Goal: Navigation & Orientation: Find specific page/section

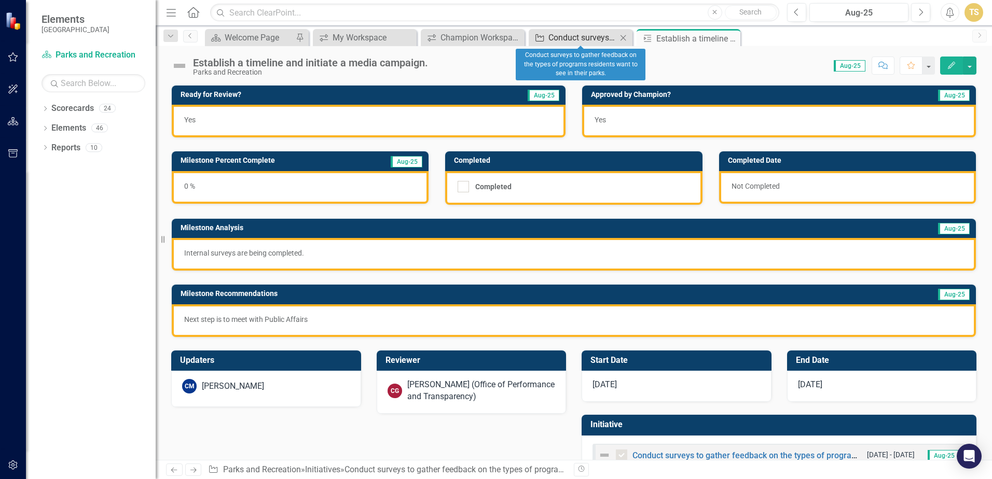
click at [596, 40] on div "Conduct surveys to gather feedback on the types of programs residents want to s…" at bounding box center [582, 37] width 68 height 13
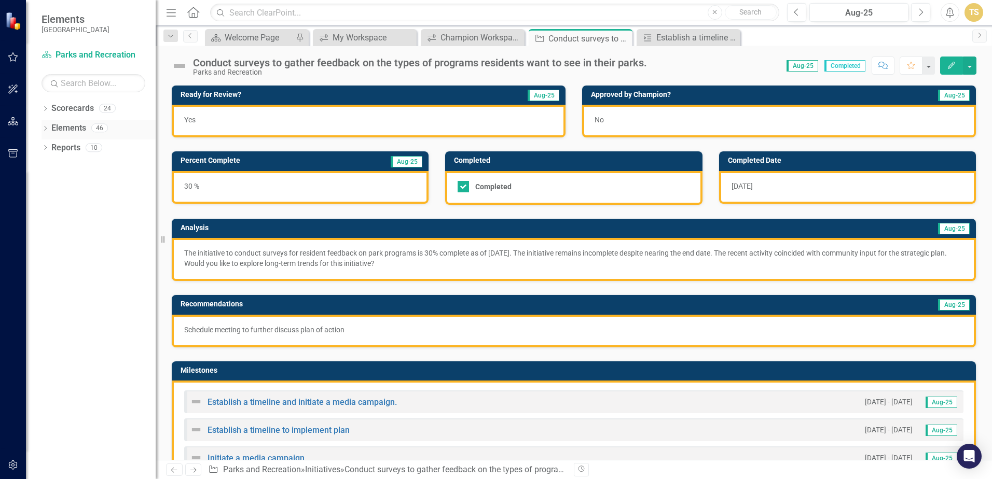
click at [79, 124] on link "Elements" at bounding box center [68, 128] width 35 height 12
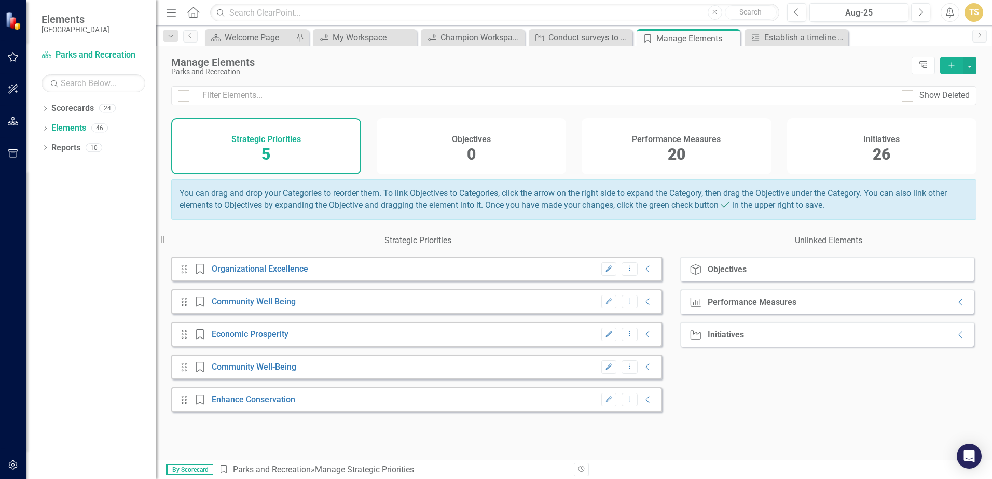
click at [671, 148] on span "20" at bounding box center [676, 154] width 18 height 18
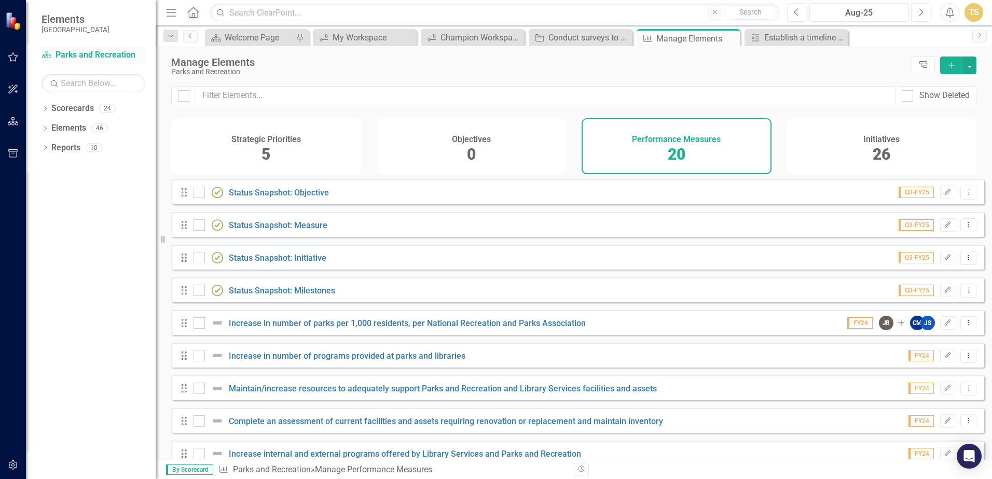
click at [85, 53] on link "Scorecard Parks and Recreation" at bounding box center [93, 55] width 104 height 12
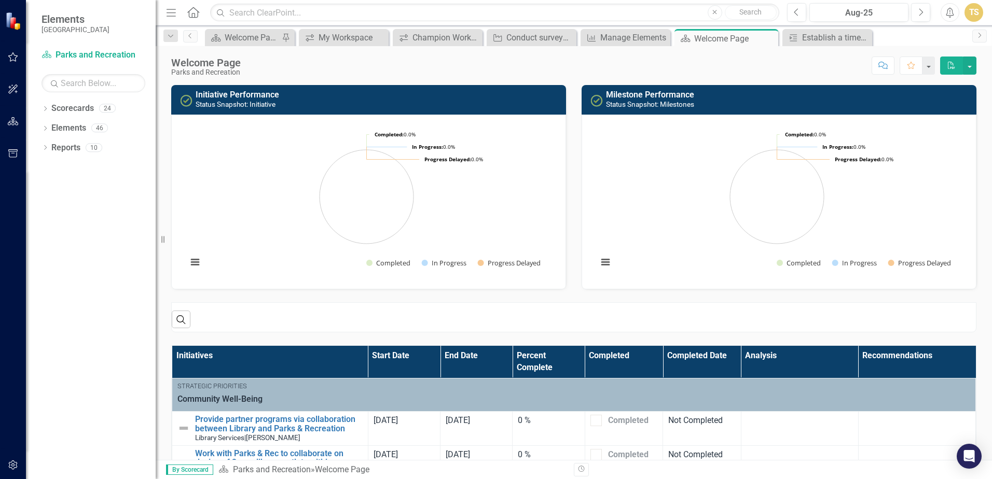
click at [9, 58] on icon "button" at bounding box center [13, 57] width 11 height 8
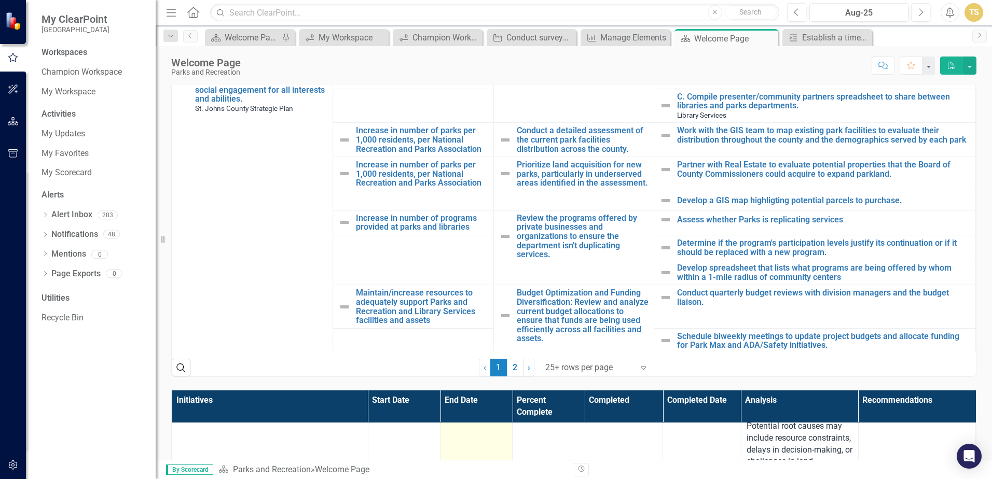
scroll to position [259, 0]
drag, startPoint x: 227, startPoint y: 414, endPoint x: 228, endPoint y: 367, distance: 47.2
click at [228, 367] on div "Initiative Performance Status Snapshot: Initiative Loading... Chart Pie chart w…" at bounding box center [573, 268] width 805 height 1015
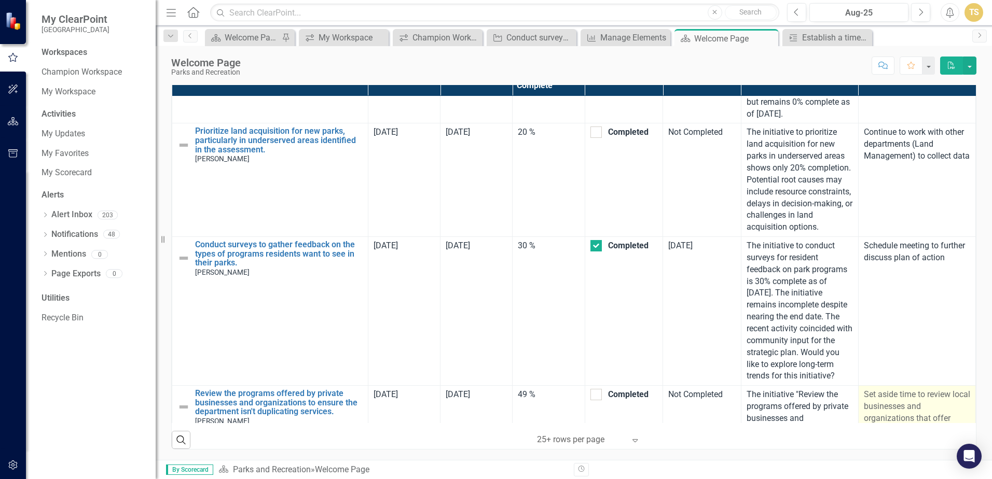
scroll to position [156, 0]
